Goal: Transaction & Acquisition: Purchase product/service

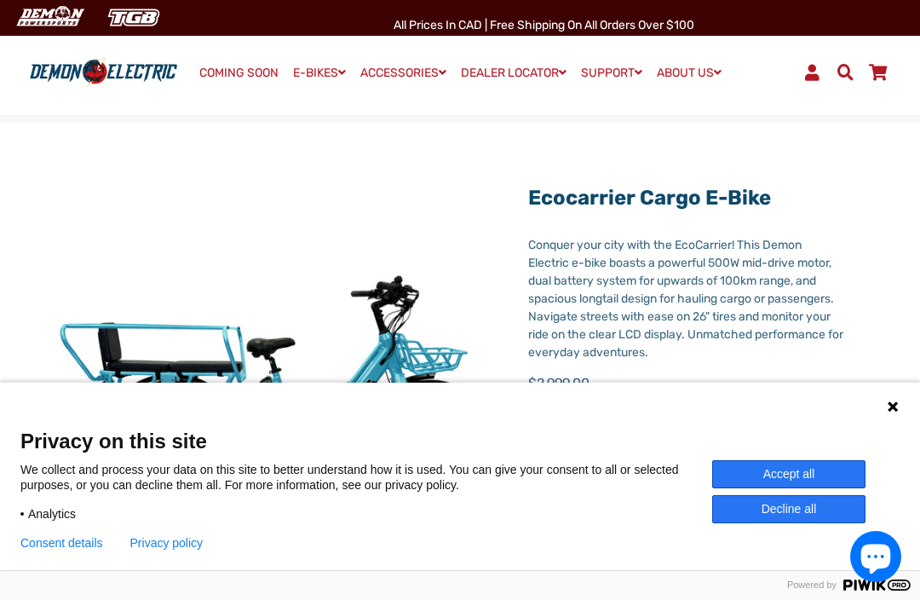
click at [773, 456] on div "Privacy on this site We collect and process your data on this site to better un…" at bounding box center [459, 488] width 879 height 121
click at [772, 463] on button "Accept all" at bounding box center [788, 474] width 153 height 28
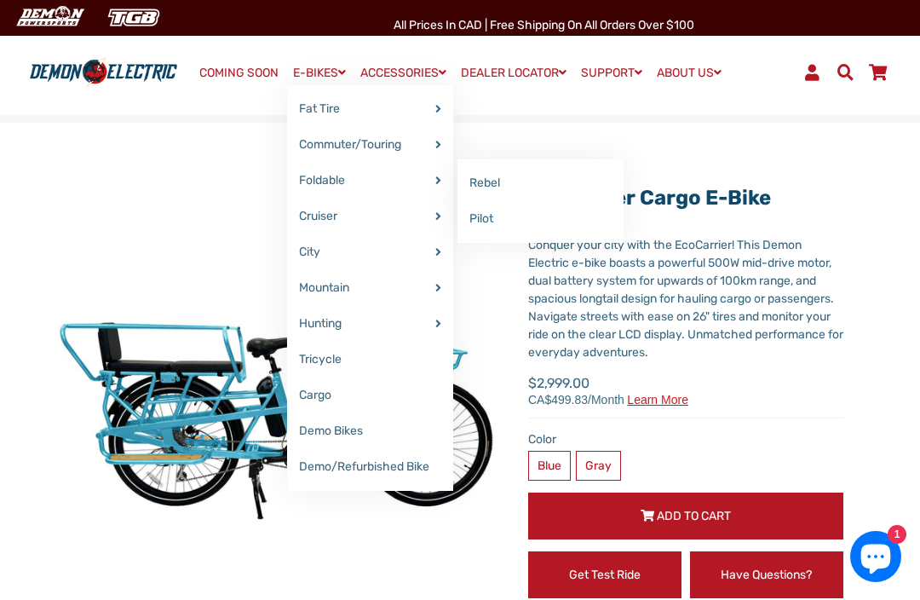
click at [480, 174] on link "Rebel" at bounding box center [540, 183] width 166 height 36
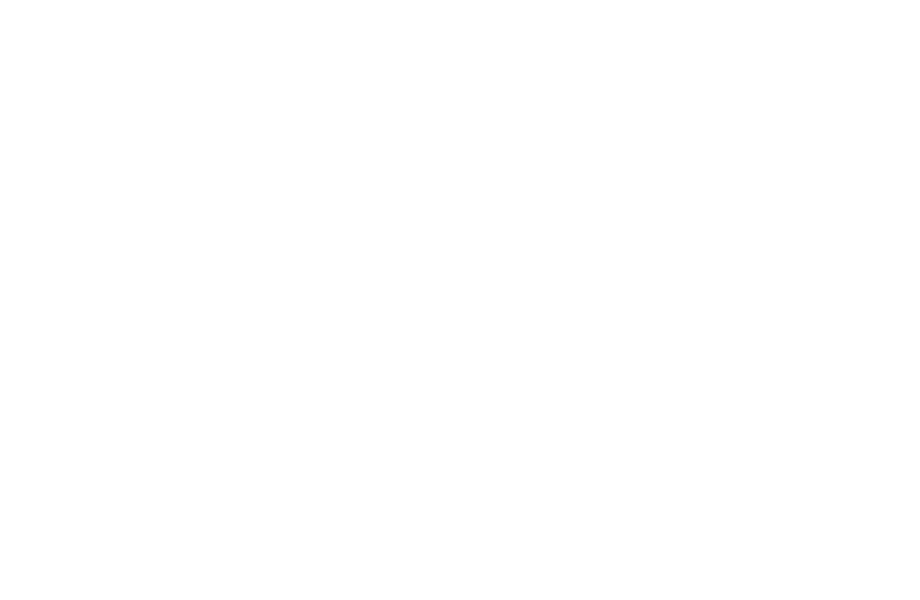
select select "******"
